Goal: Transaction & Acquisition: Download file/media

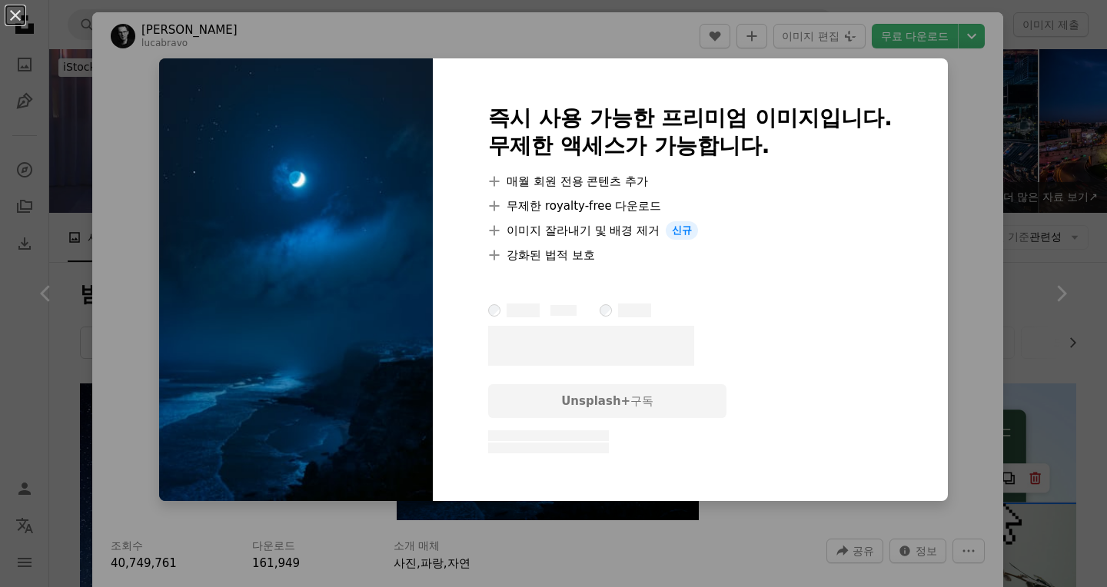
scroll to position [605, 0]
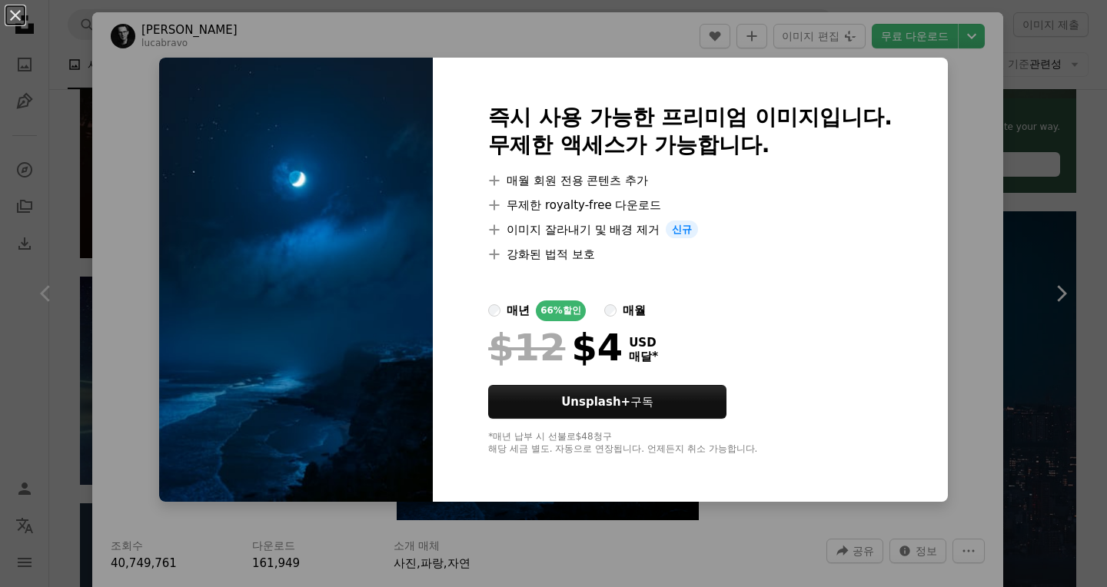
click at [954, 210] on div "An X shape 즉시 사용 가능한 프리미엄 이미지입니다. 무제한 액세스가 가능합니다. A plus sign 매월 회원 전용 콘텐츠 추가 A…" at bounding box center [553, 293] width 1107 height 587
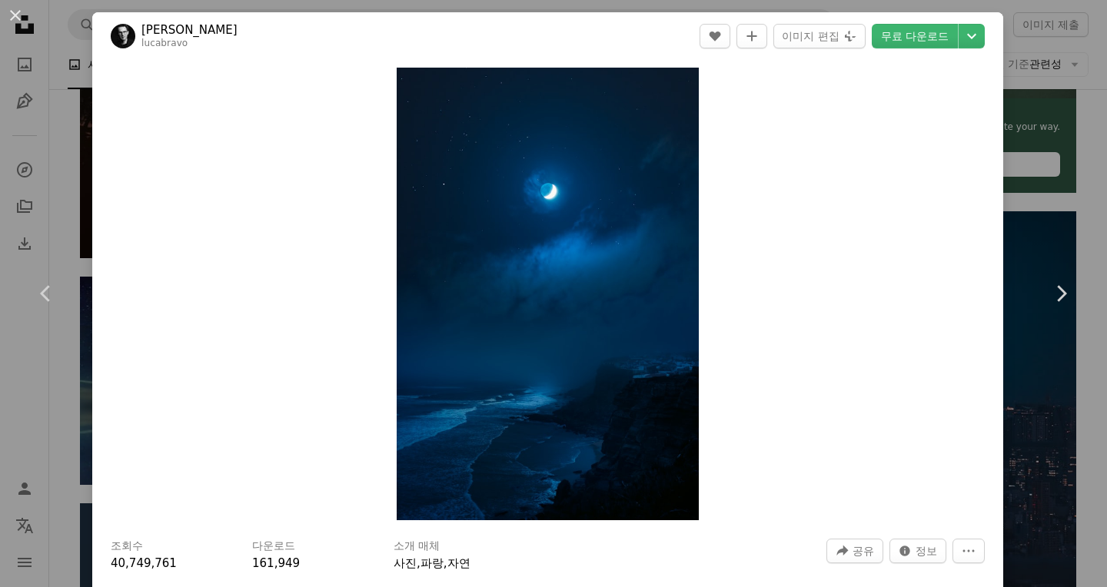
click at [956, 202] on div "Zoom in" at bounding box center [547, 294] width 911 height 468
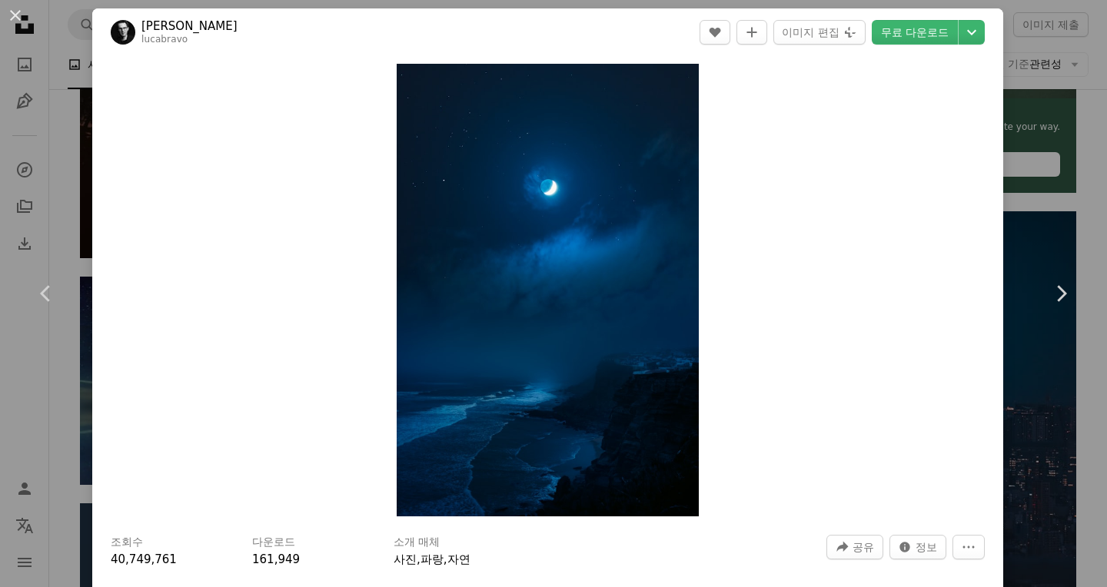
scroll to position [5, 0]
